Goal: Contribute content: Add original content to the website for others to see

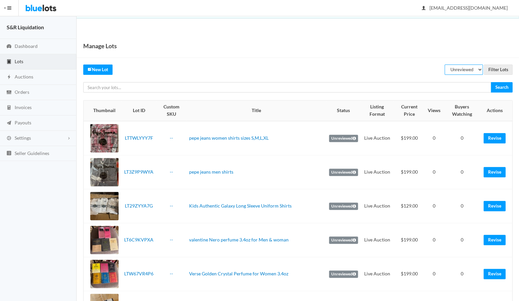
select select
click at [495, 69] on input "Filter Lots" at bounding box center [498, 70] width 29 height 10
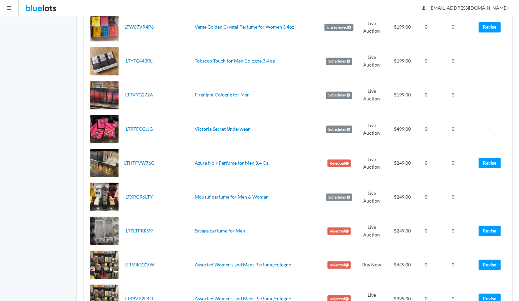
scroll to position [252, 0]
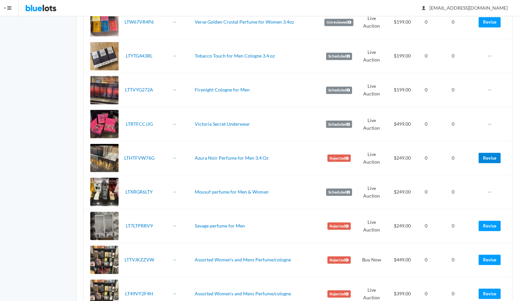
click at [488, 156] on link "Revise" at bounding box center [489, 158] width 22 height 10
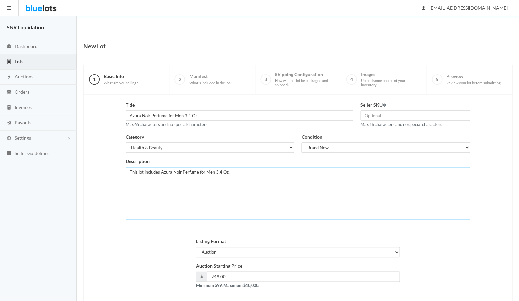
click at [234, 171] on textarea "This lot includes Azura Noir Perfume for Men 3.4 Oz." at bounding box center [298, 193] width 345 height 52
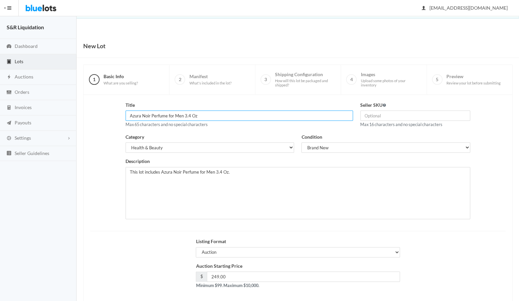
drag, startPoint x: 150, startPoint y: 115, endPoint x: 127, endPoint y: 114, distance: 23.7
click at [127, 114] on input "Azura Noir Perfume for Men 3.4 Oz" at bounding box center [239, 116] width 227 height 10
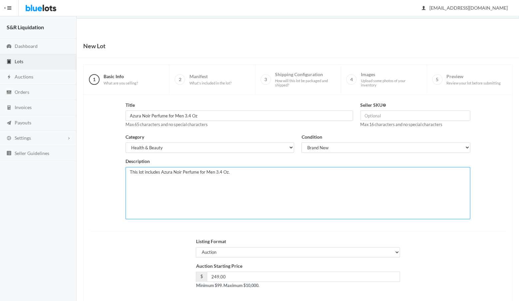
click at [130, 182] on textarea "This lot includes Azura Noir Perfume for Men 3.4 Oz." at bounding box center [298, 193] width 345 height 52
paste textarea "Azura Noir"
click at [129, 177] on textarea "This lot includes Azura Noir Perfume for Men 3.4 Oz." at bounding box center [298, 193] width 345 height 52
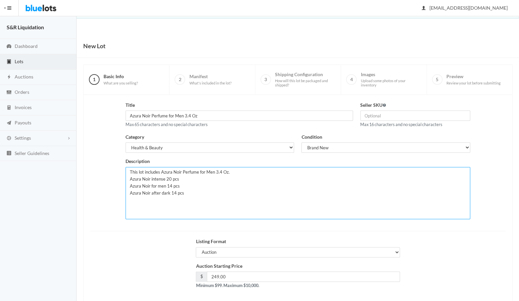
type textarea "This lot includes Azura Noir Perfume for Men 3.4 Oz. Azura Noir intense 20 pcs …"
click at [490, 290] on div "Auction Starting Price $ 249.00 Minimum $99. Maximum $10,000." at bounding box center [298, 279] width 422 height 32
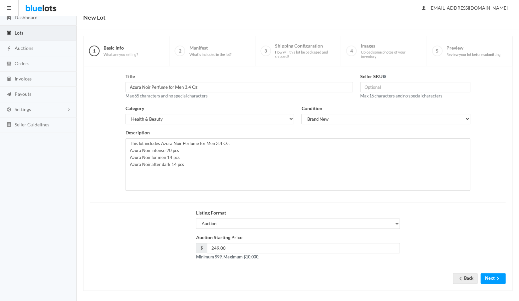
scroll to position [28, 0]
click at [489, 274] on button "Next" at bounding box center [492, 279] width 25 height 10
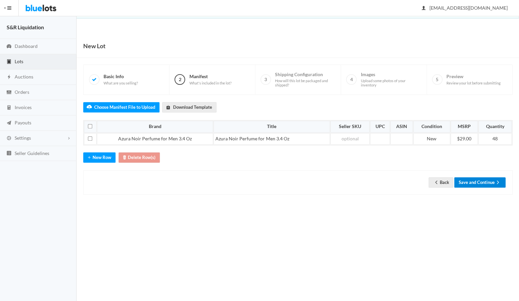
click at [476, 178] on button "Save and Continue" at bounding box center [479, 182] width 51 height 10
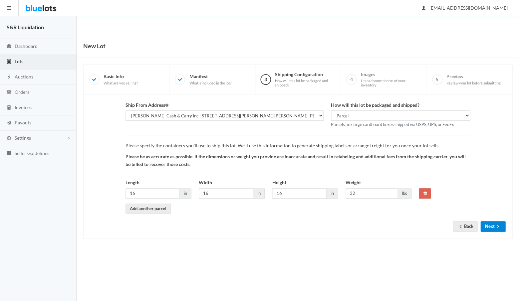
click at [492, 222] on button "Next" at bounding box center [492, 226] width 25 height 10
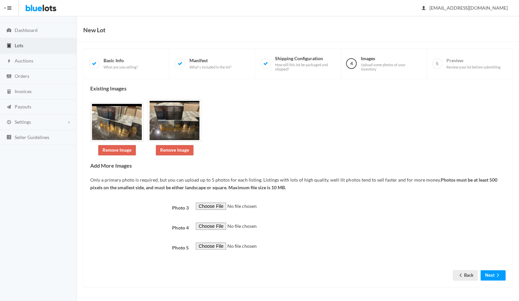
scroll to position [140, 0]
click at [488, 277] on button "Next" at bounding box center [492, 275] width 25 height 10
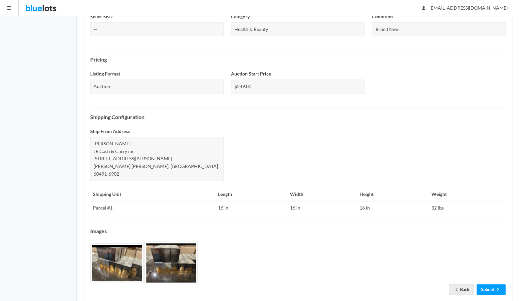
scroll to position [172, 0]
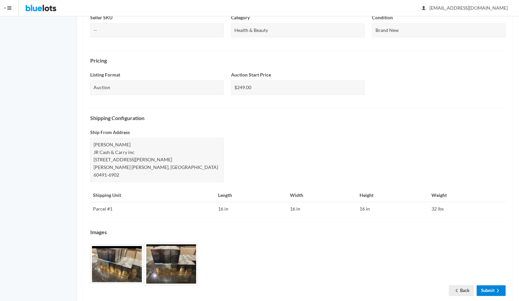
click at [484, 285] on link "Submit" at bounding box center [490, 290] width 29 height 10
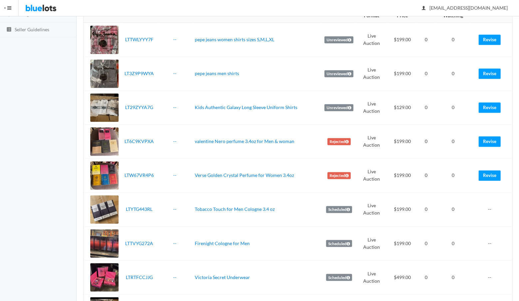
scroll to position [124, 0]
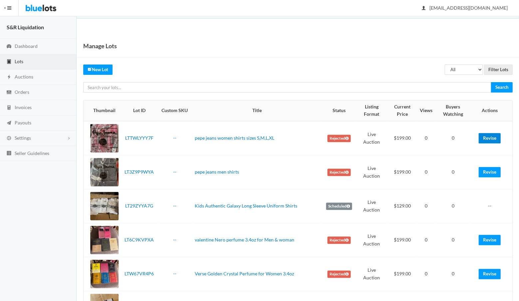
click at [489, 138] on link "Revise" at bounding box center [489, 138] width 22 height 10
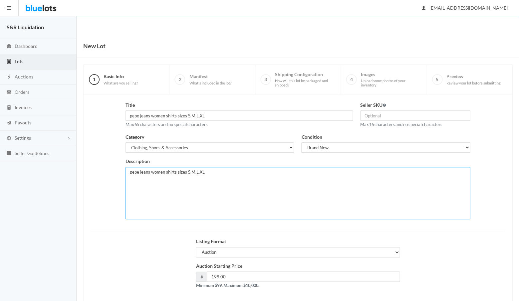
click at [208, 172] on textarea "pepe jeans women shirts sizes S,M,L,XL" at bounding box center [298, 193] width 345 height 52
click at [273, 41] on div "New Lot" at bounding box center [298, 46] width 442 height 24
click at [157, 181] on textarea "pepe jeans women shirts sizes S,M,L,XL" at bounding box center [298, 193] width 345 height 52
click at [145, 204] on textarea "pepe jeans women shirts sizes S,M,L,XL" at bounding box center [298, 193] width 345 height 52
click at [147, 177] on textarea "pepe jeans women shirts sizes S,M,L,XL" at bounding box center [298, 193] width 345 height 52
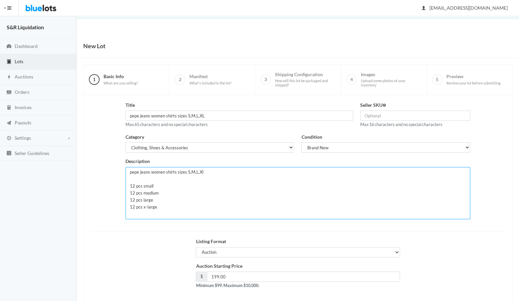
click at [136, 177] on textarea "pepe jeans women shirts sizes S,M,L,XL" at bounding box center [298, 193] width 345 height 52
click at [132, 179] on textarea "pepe jeans women shirts sizes S,M,L,XL" at bounding box center [298, 193] width 345 height 52
click at [130, 179] on textarea "pepe jeans women shirts sizes S,M,L,XL" at bounding box center [298, 193] width 345 height 52
click at [130, 180] on textarea "pepe jeans women shirts sizes S,M,L,XL" at bounding box center [298, 193] width 345 height 52
click at [130, 179] on textarea "pepe jeans women shirts sizes S,M,L,XL" at bounding box center [298, 193] width 345 height 52
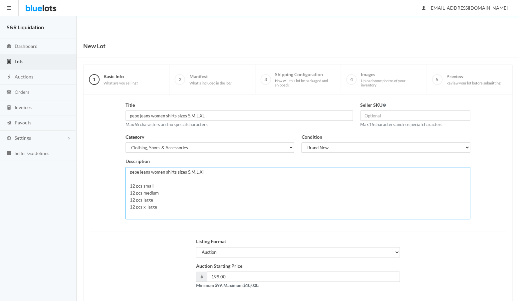
click at [130, 183] on textarea "pepe jeans women shirts sizes S,M,L,XL" at bounding box center [298, 193] width 345 height 52
click at [150, 184] on textarea "pepe jeans women shirts sizes S,M,L,XL" at bounding box center [298, 193] width 345 height 52
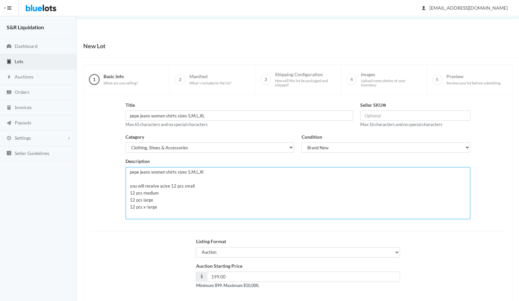
click at [162, 184] on textarea "pepe jeans women shirts sizes S,M,L,XL" at bounding box center [298, 193] width 345 height 52
click at [169, 184] on textarea "pepe jeans women shirts sizes S,M,L,XL" at bounding box center [298, 193] width 345 height 52
click at [131, 189] on textarea "pepe jeans women shirts sizes S,M,L,XL" at bounding box center [298, 193] width 345 height 52
click at [165, 184] on textarea "pepe jeans women shirts sizes S,M,L,XL" at bounding box center [298, 193] width 345 height 52
drag, startPoint x: 161, startPoint y: 211, endPoint x: 130, endPoint y: 183, distance: 42.4
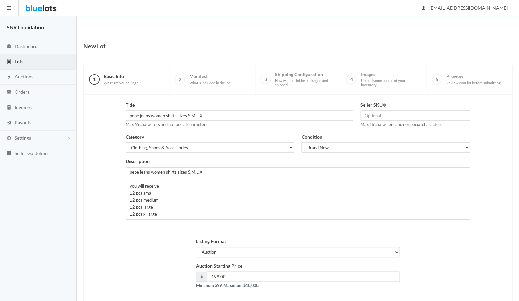
click at [130, 183] on textarea "pepe jeans women shirts sizes S,M,L,XL" at bounding box center [298, 193] width 345 height 52
type textarea "pepe jeans women shirts sizes S,M,L,Xl you will receive 12 pcs small 12 pcs med…"
click at [489, 301] on button "Next" at bounding box center [492, 307] width 25 height 10
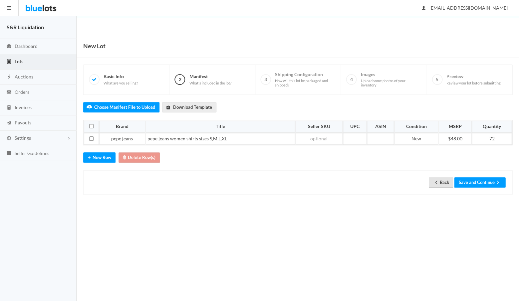
click at [438, 180] on link "Back" at bounding box center [440, 182] width 25 height 10
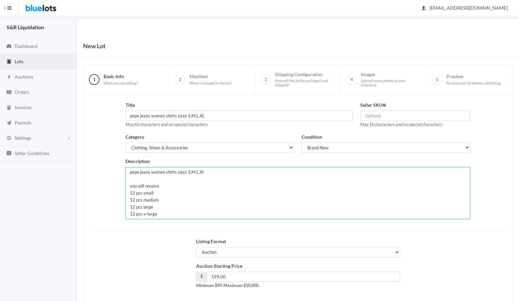
click at [135, 193] on textarea "pepe jeans women shirts sizes S,M,L,Xl you will receive 12 pcs small 12 pcs med…" at bounding box center [298, 193] width 345 height 52
click at [135, 199] on textarea "pepe jeans women shirts sizes S,M,L,Xl you will receive 12 pcs small 12 pcs med…" at bounding box center [298, 193] width 345 height 52
click at [135, 206] on textarea "pepe jeans women shirts sizes S,M,L,Xl you will receive 12 pcs small 12 pcs med…" at bounding box center [298, 193] width 345 height 52
click at [135, 212] on textarea "pepe jeans women shirts sizes S,M,L,Xl you will receive 12 pcs small 12 pcs med…" at bounding box center [298, 193] width 345 height 52
type textarea "pepe jeans women shirts sizes S,M,L,Xl you will receive 18 pcs small 18 pcs med…"
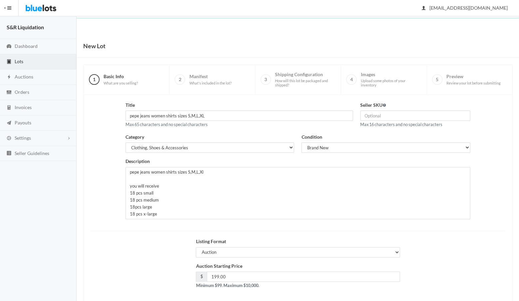
click at [127, 248] on div "Listing Format Auction Buy Now" at bounding box center [298, 250] width 422 height 25
drag, startPoint x: 160, startPoint y: 214, endPoint x: 127, endPoint y: 184, distance: 44.3
click at [127, 184] on textarea "pepe jeans women shirts sizes S,M,L,Xl you will receive 12 pcs small 12 pcs med…" at bounding box center [298, 193] width 345 height 52
click at [487, 301] on button "Next" at bounding box center [492, 307] width 25 height 10
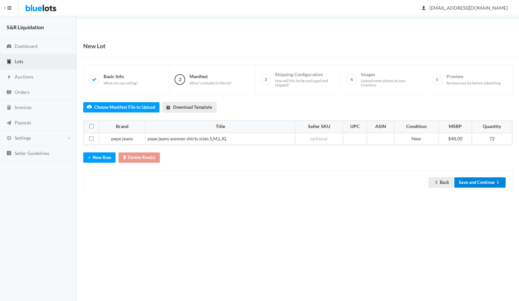
click at [473, 177] on button "Save and Continue" at bounding box center [479, 182] width 51 height 10
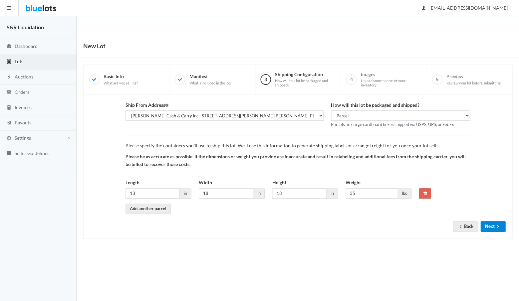
click at [491, 222] on button "Next" at bounding box center [492, 226] width 25 height 10
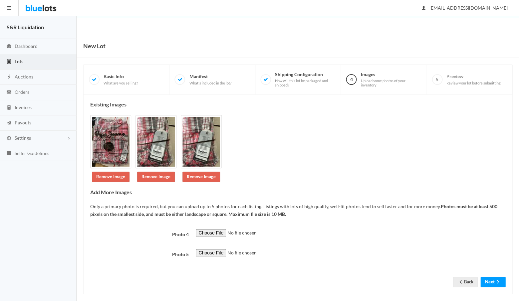
click at [449, 244] on div at bounding box center [350, 236] width 317 height 15
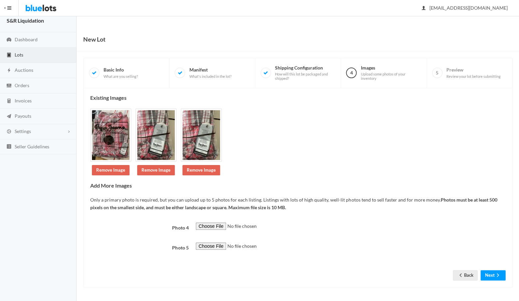
scroll to position [88, 0]
click at [488, 275] on button "Next" at bounding box center [492, 275] width 25 height 10
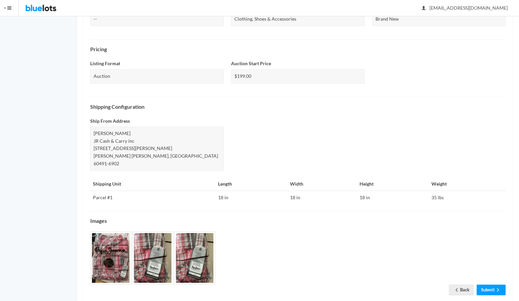
scroll to position [183, 0]
click at [489, 285] on link "Submit" at bounding box center [490, 290] width 29 height 10
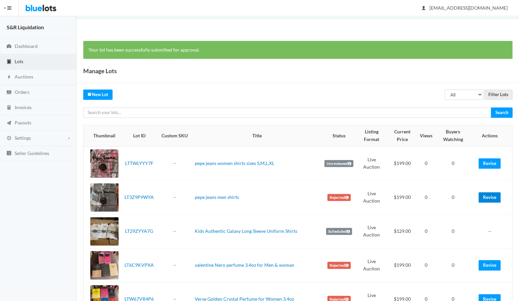
click at [490, 197] on link "Revise" at bounding box center [489, 197] width 22 height 10
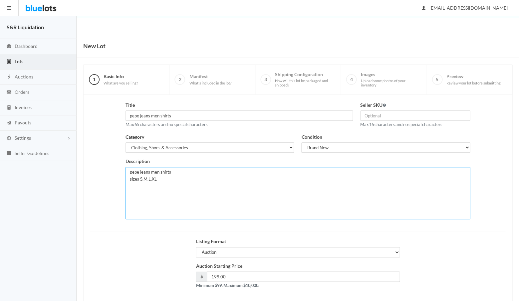
click at [163, 178] on textarea "pepe jeans men shirts sizes S,M,L,XL" at bounding box center [298, 193] width 345 height 52
paste textarea "you will receive 18 pcs small 18 pcs medium 18pcs large 18 pcs x-large"
type textarea "pepe jeans men shirts sizes S,M,L,XL you will receive 18 pcs small 18 pcs mediu…"
click at [492, 301] on button "Next" at bounding box center [492, 307] width 25 height 10
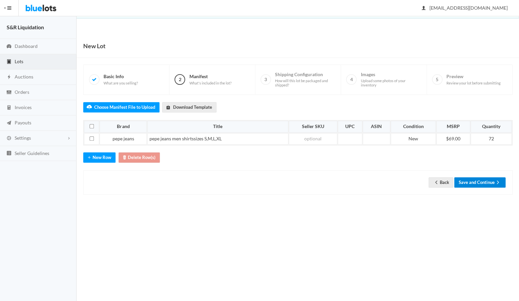
click at [478, 179] on button "Save and Continue" at bounding box center [479, 182] width 51 height 10
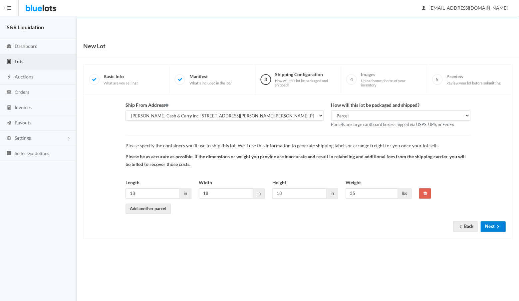
click at [490, 224] on button "Next" at bounding box center [492, 226] width 25 height 10
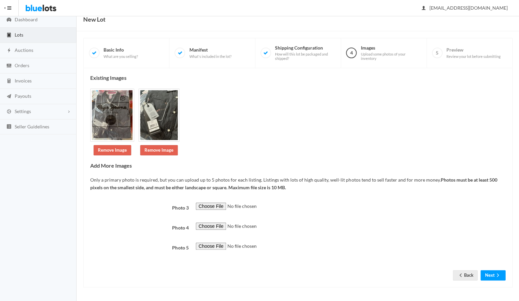
scroll to position [151, 0]
click at [488, 276] on button "Next" at bounding box center [492, 275] width 25 height 10
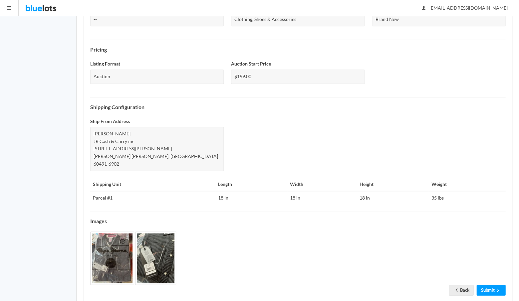
scroll to position [183, 0]
click at [484, 285] on link "Submit" at bounding box center [490, 290] width 29 height 10
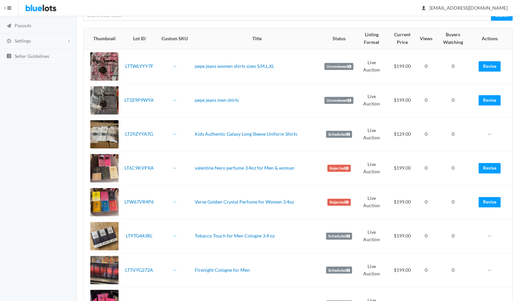
scroll to position [111, 0]
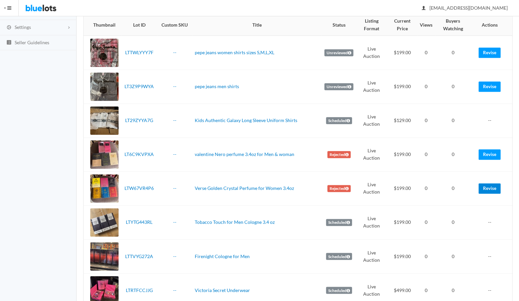
click at [489, 185] on link "Revise" at bounding box center [489, 188] width 22 height 10
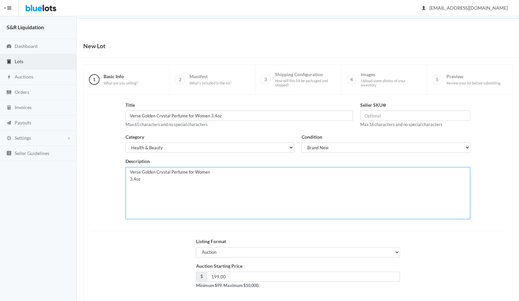
click at [161, 181] on textarea "Verse Golden Crystal Perfume for Women 3.4oz" at bounding box center [298, 193] width 345 height 52
click at [131, 188] on textarea "Verse Golden Crystal Perfume for Women 3.4oz" at bounding box center [298, 193] width 345 height 52
click at [171, 188] on textarea "Verse Golden Crystal Perfume for Women 3.4oz" at bounding box center [298, 193] width 345 height 52
type textarea "Verse Golden Crystal Perfume for Women 3.4oz you will receive 8 various fragran…"
click at [430, 248] on div "Listing Format Auction Buy Now" at bounding box center [298, 250] width 422 height 25
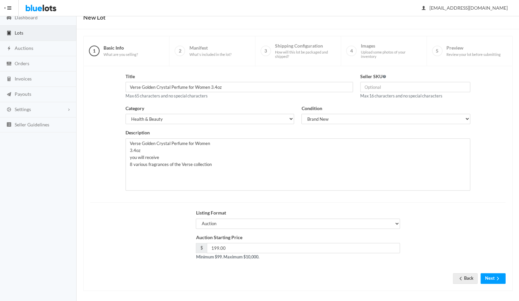
scroll to position [28, 0]
click at [491, 279] on button "Next" at bounding box center [492, 279] width 25 height 10
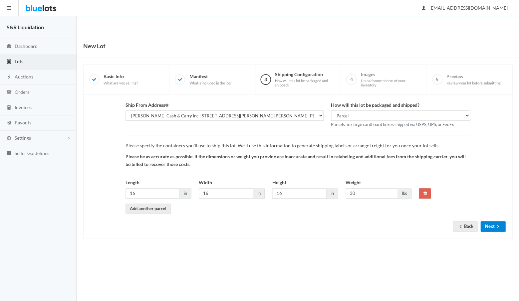
click at [487, 224] on button "Next" at bounding box center [492, 226] width 25 height 10
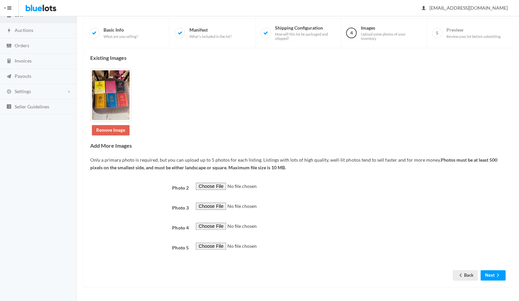
scroll to position [213, 0]
click at [489, 277] on button "Next" at bounding box center [492, 275] width 25 height 10
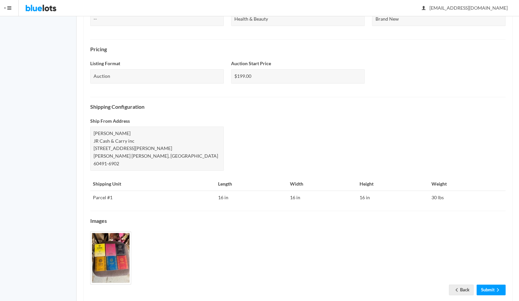
scroll to position [183, 0]
click at [487, 285] on link "Submit" at bounding box center [490, 290] width 29 height 10
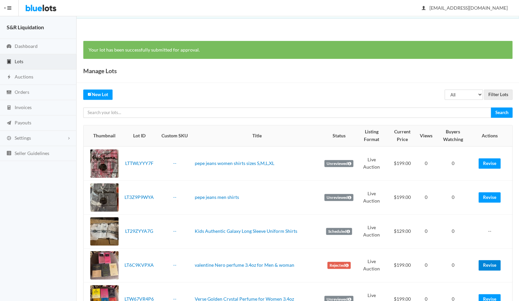
click at [486, 264] on link "Revise" at bounding box center [489, 265] width 22 height 10
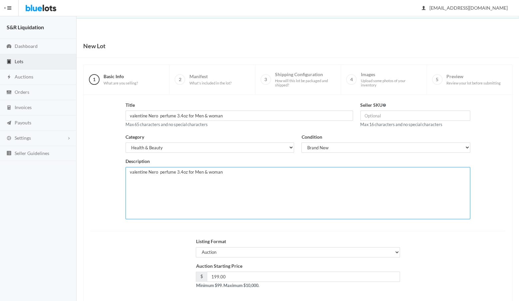
click at [225, 172] on textarea "valentine Nero perfume 3.4oz for Men & woman" at bounding box center [298, 193] width 345 height 52
click at [131, 169] on textarea "valentine Nero perfume 3.4oz for Men & woman" at bounding box center [298, 193] width 345 height 52
click at [132, 170] on textarea "valentine Nero perfume 3.4oz for Men & woman" at bounding box center [298, 193] width 345 height 52
click at [158, 170] on textarea "valentine Nero perfume 3.4oz for Men & woman" at bounding box center [298, 193] width 345 height 52
type textarea "Valentine perfume 3.4oz for Men & woman you will receive 10 various fragrances …"
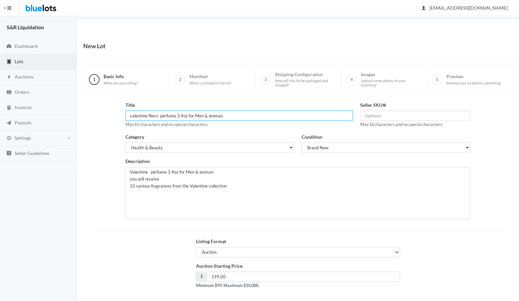
click at [157, 115] on input "valentine Nero perfume 3.4oz for Men & woman" at bounding box center [239, 116] width 227 height 10
type input "valentine perfume 3.4oz for Men & woman"
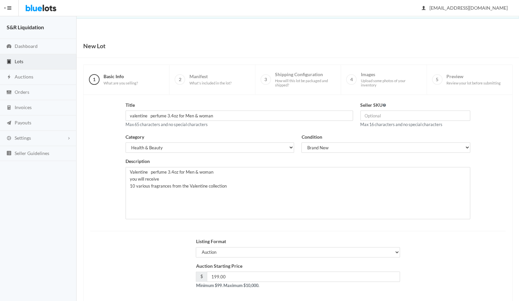
click at [468, 279] on div "Auction Starting Price $ 199.00 Minimum $99. Maximum $10,000." at bounding box center [298, 279] width 422 height 32
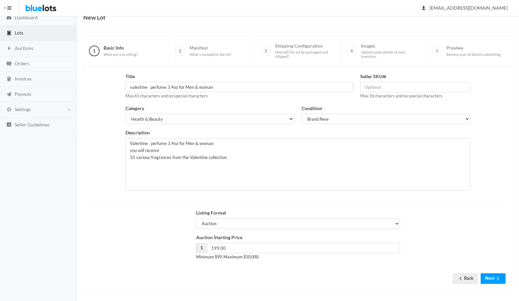
scroll to position [28, 0]
click at [234, 246] on input "199.00" at bounding box center [303, 248] width 193 height 10
type input "1"
type input "225"
click at [291, 277] on div "Title valentine perfume 3.4oz for Men & woman Max 65 characters and no special …" at bounding box center [297, 178] width 415 height 211
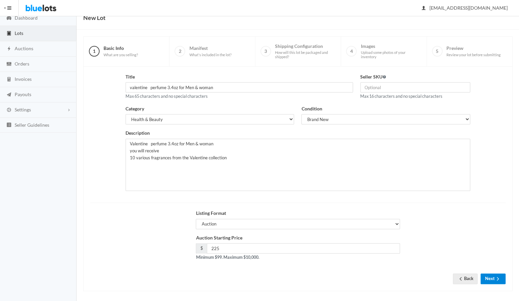
click at [492, 276] on button "Next" at bounding box center [492, 279] width 25 height 10
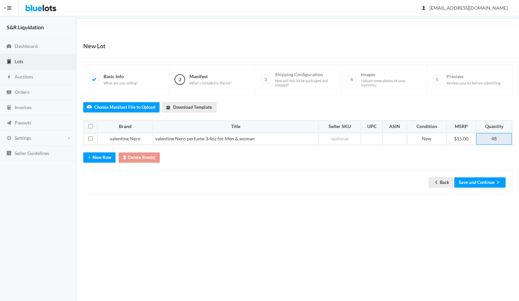
click at [500, 136] on td "48" at bounding box center [494, 139] width 36 height 12
click at [474, 180] on button "Save and Continue" at bounding box center [479, 182] width 51 height 10
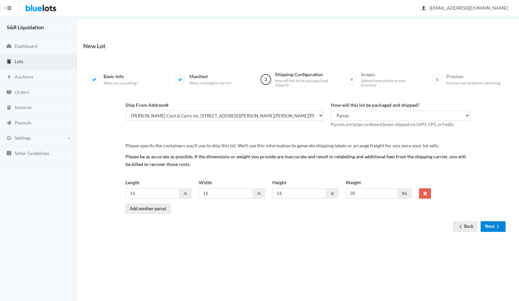
click at [488, 224] on button "Next" at bounding box center [492, 226] width 25 height 10
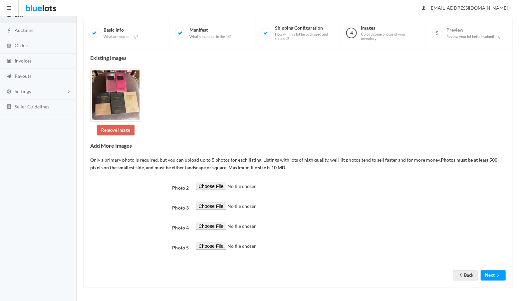
scroll to position [213, 0]
click at [487, 275] on button "Next" at bounding box center [492, 275] width 25 height 10
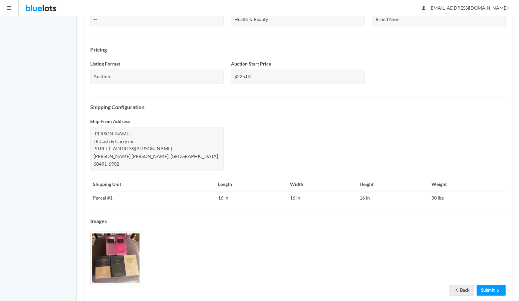
scroll to position [183, 0]
click at [485, 285] on link "Submit" at bounding box center [490, 290] width 29 height 10
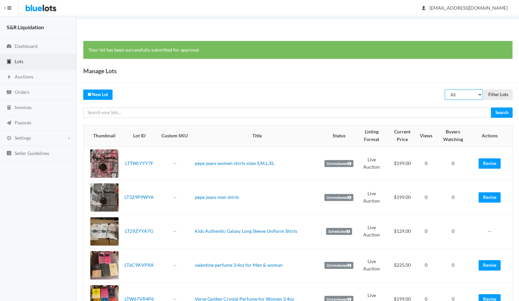
select select "scheduled"
click at [495, 93] on input "Filter Lots" at bounding box center [498, 95] width 29 height 10
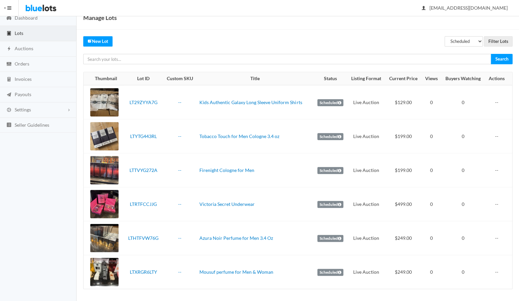
scroll to position [28, 0]
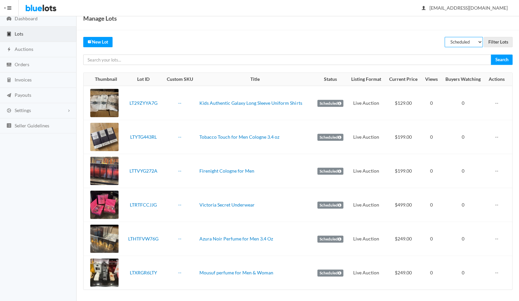
select select "unreviewed"
click at [495, 40] on input "Filter Lots" at bounding box center [498, 42] width 29 height 10
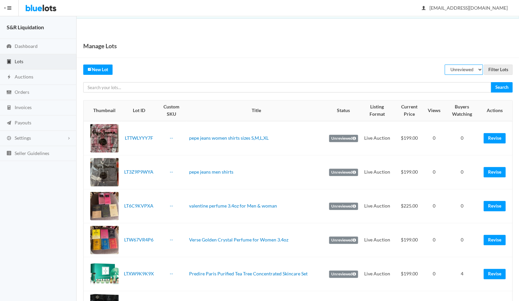
select select "rejected"
click at [496, 69] on input "Filter Lots" at bounding box center [498, 70] width 29 height 10
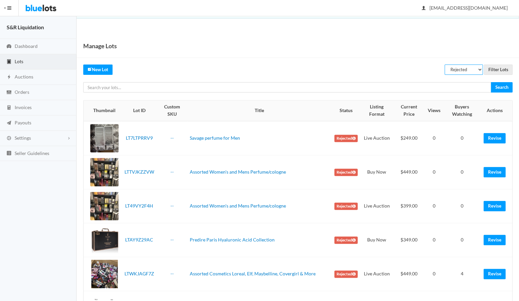
select select "unreviewed"
click at [501, 70] on input "Filter Lots" at bounding box center [498, 70] width 29 height 10
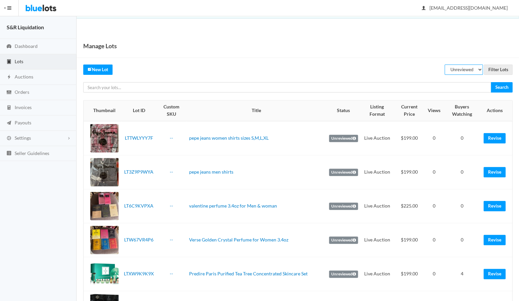
select select "scheduled"
click at [497, 68] on input "Filter Lots" at bounding box center [498, 70] width 29 height 10
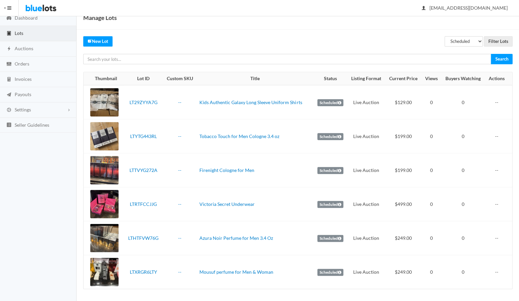
scroll to position [28, 0]
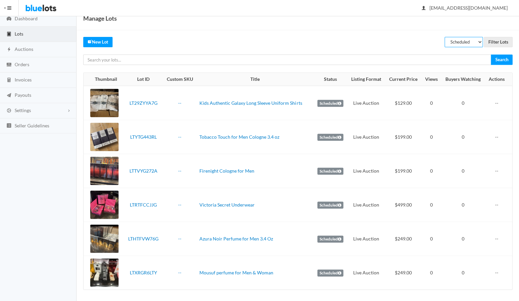
select select "unreviewed"
click at [498, 41] on input "Filter Lots" at bounding box center [498, 42] width 29 height 10
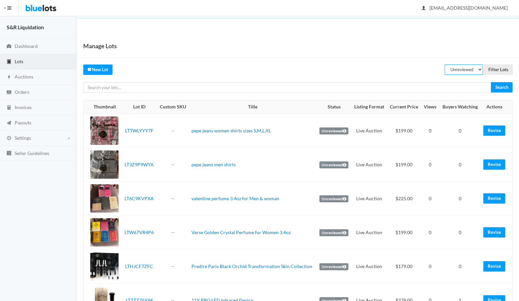
select select "scheduled"
click at [497, 69] on input "Filter Lots" at bounding box center [498, 70] width 29 height 10
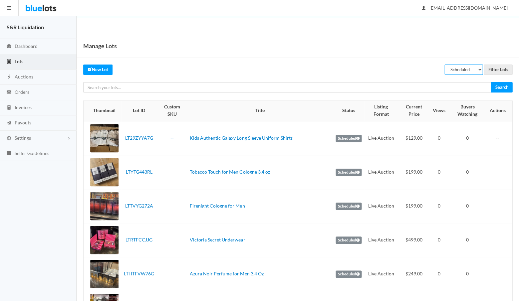
select select "unreviewed"
click at [500, 69] on input "Filter Lots" at bounding box center [498, 70] width 29 height 10
